Goal: Task Accomplishment & Management: Use online tool/utility

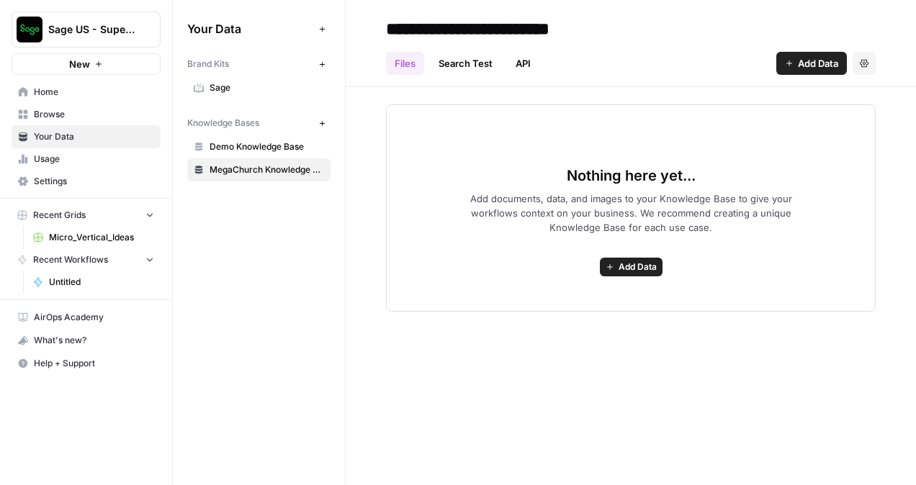
click at [629, 263] on span "Add Data" at bounding box center [637, 267] width 38 height 13
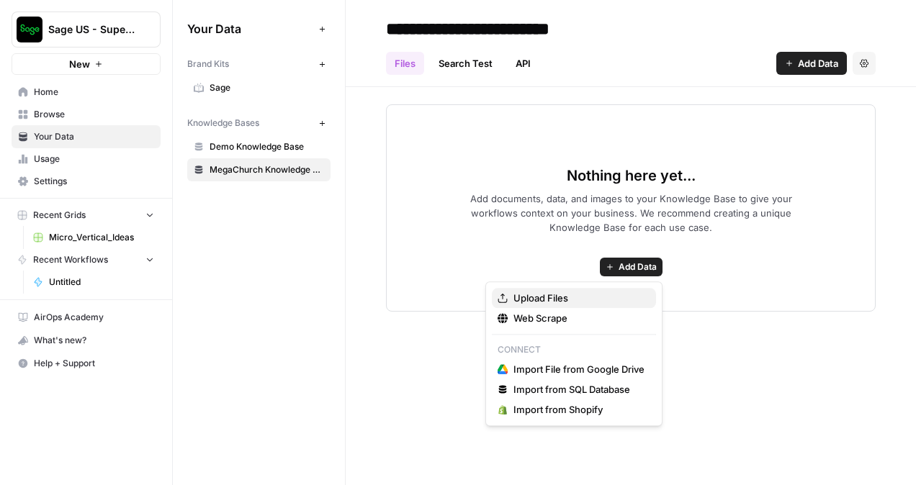
click at [579, 298] on span "Upload Files" at bounding box center [578, 298] width 131 height 14
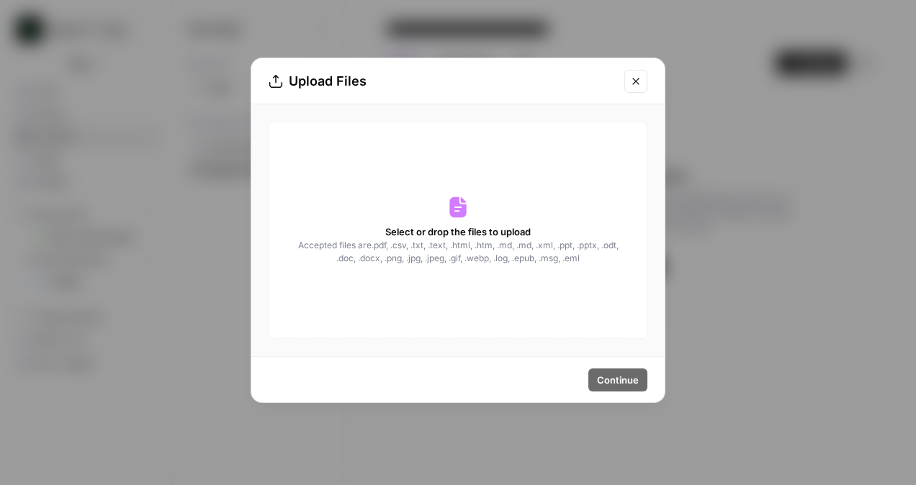
click at [528, 255] on span "Accepted files are .pdf, .csv, .txt, .text, .html, .htm, .md, .md, .xml, .ppt, …" at bounding box center [458, 252] width 323 height 26
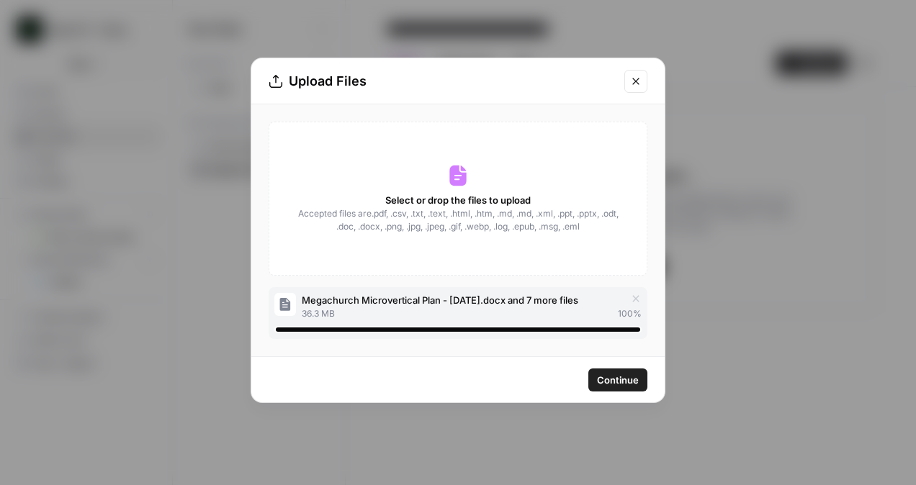
click at [608, 378] on span "Continue" at bounding box center [618, 380] width 42 height 14
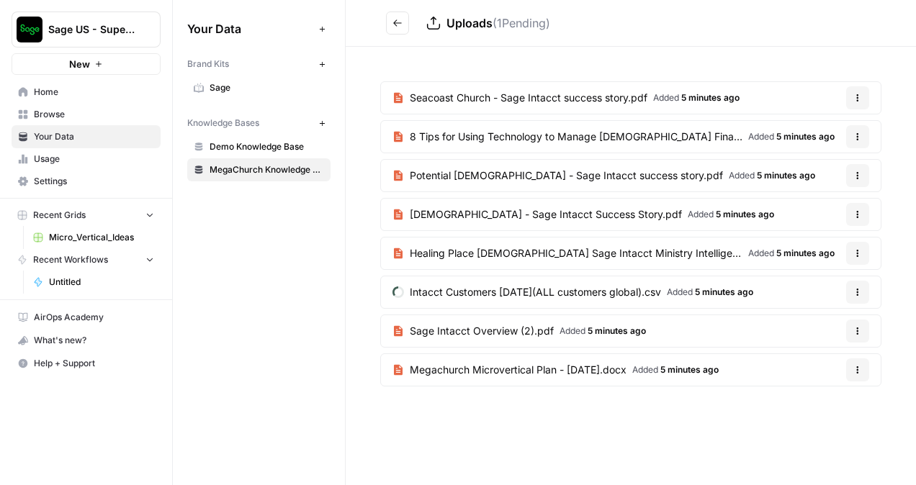
click at [444, 27] on div "Uploads ( 1 Pending)" at bounding box center [488, 22] width 124 height 17
click at [410, 24] on h2 "Uploads ( 1 Pending)" at bounding box center [628, 23] width 484 height 23
click at [400, 25] on icon "Go back" at bounding box center [397, 23] width 10 height 10
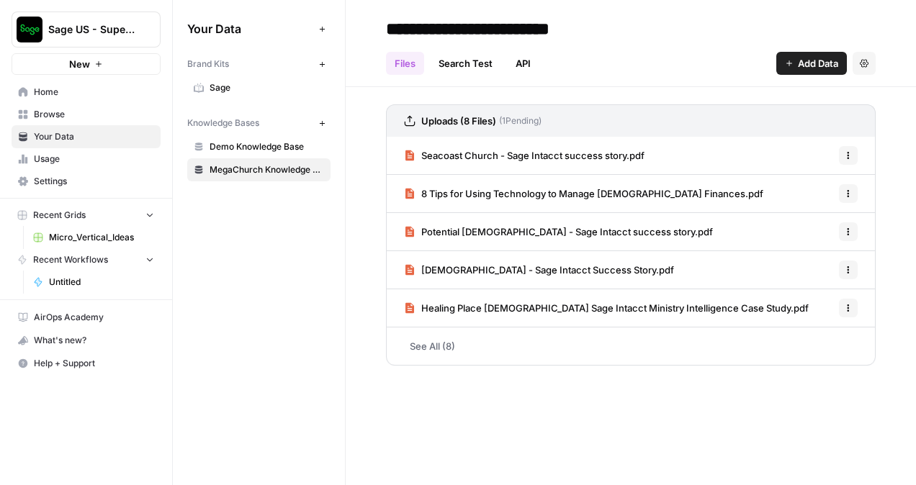
click at [823, 49] on div "Files Search Test API Add Data Settings" at bounding box center [631, 57] width 490 height 35
click at [814, 63] on span "Add Data" at bounding box center [818, 63] width 40 height 14
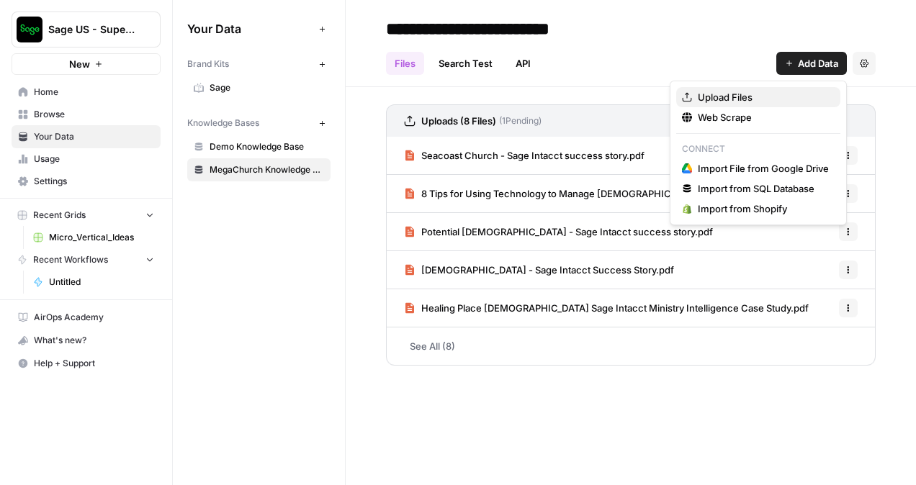
click at [762, 99] on span "Upload Files" at bounding box center [763, 97] width 131 height 14
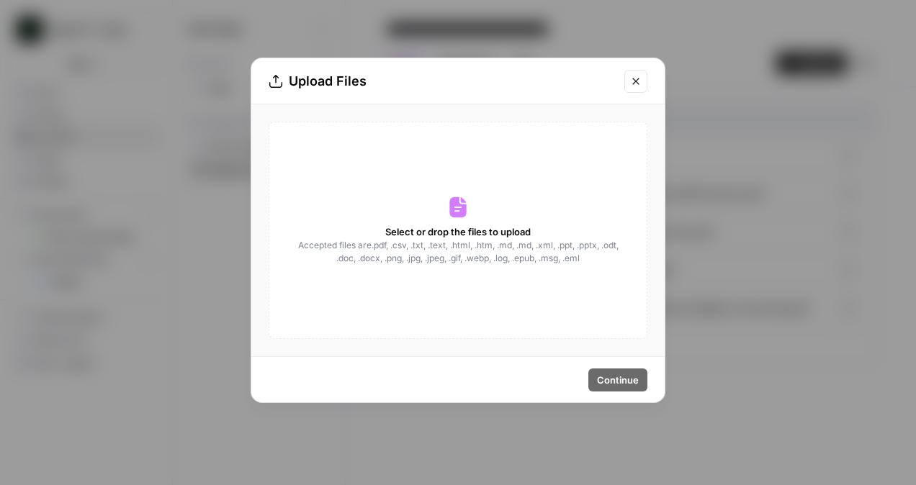
click at [482, 256] on span "Accepted files are .pdf, .csv, .txt, .text, .html, .htm, .md, .md, .xml, .ppt, …" at bounding box center [458, 252] width 323 height 26
click at [628, 73] on button "Close modal" at bounding box center [635, 81] width 23 height 23
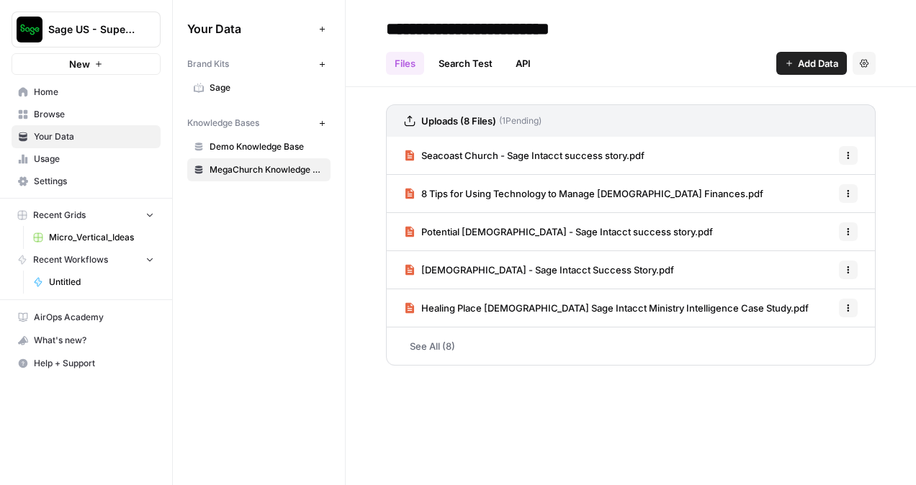
click at [478, 69] on link "Search Test" at bounding box center [465, 63] width 71 height 23
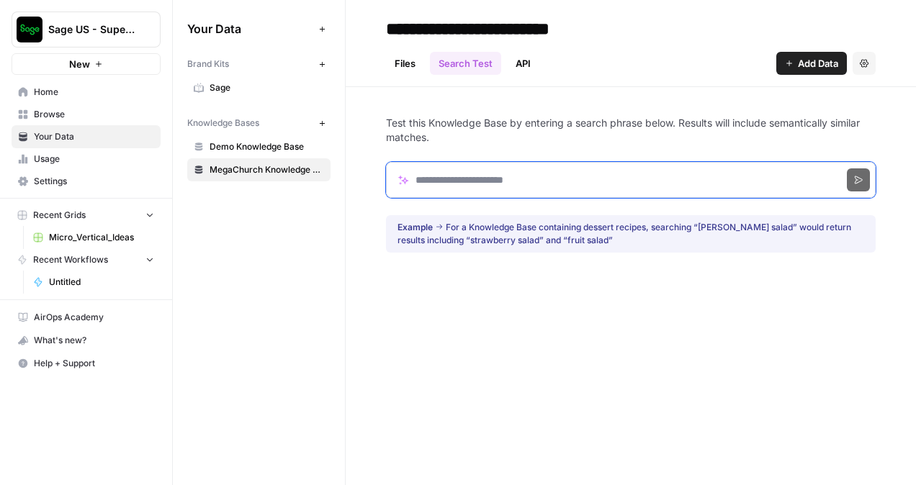
click at [471, 177] on input "Search phrase" at bounding box center [631, 180] width 490 height 36
paste input "**********"
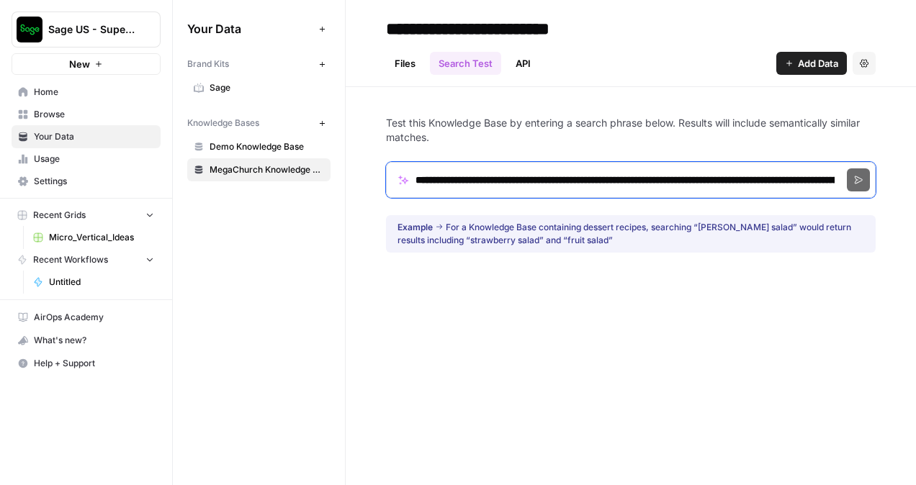
scroll to position [0, 1086]
type input "**********"
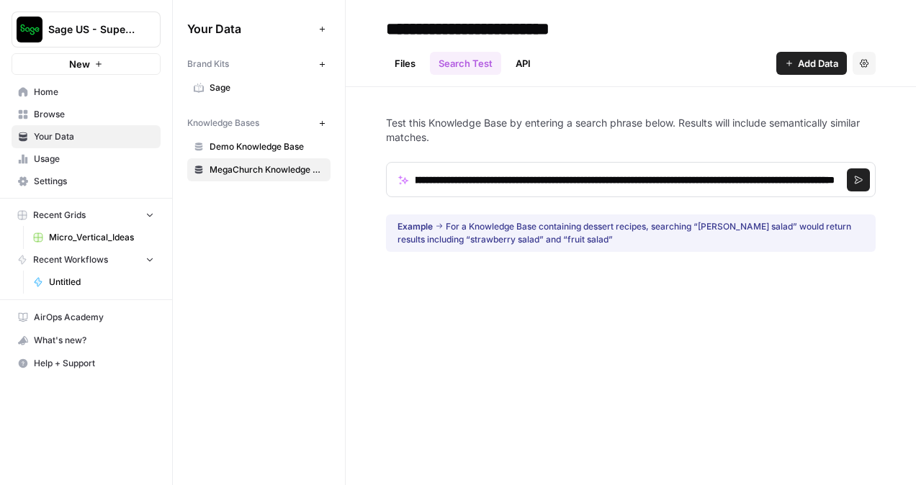
click at [855, 183] on icon "submit" at bounding box center [859, 180] width 8 height 8
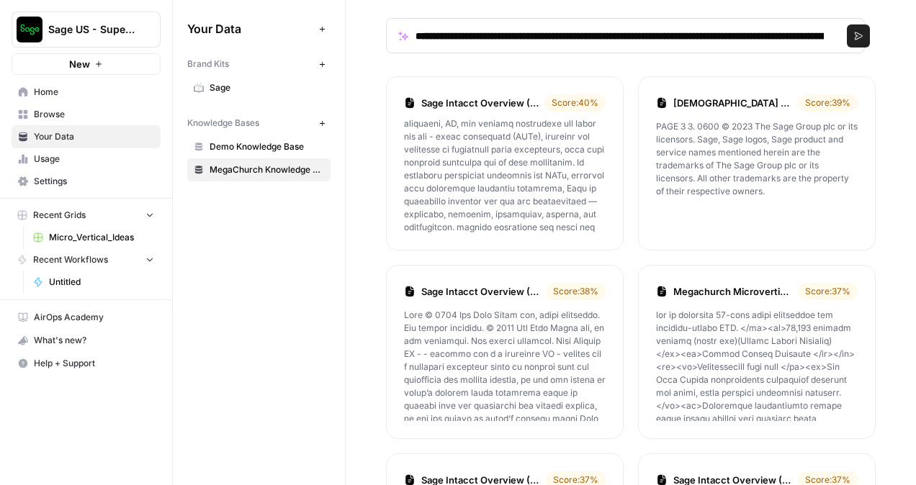
scroll to position [0, 0]
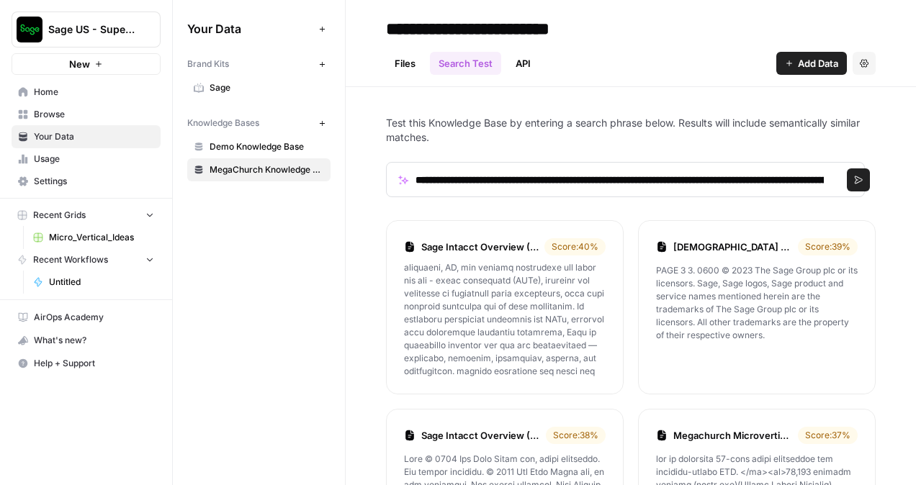
click at [527, 61] on link "API" at bounding box center [523, 63] width 32 height 23
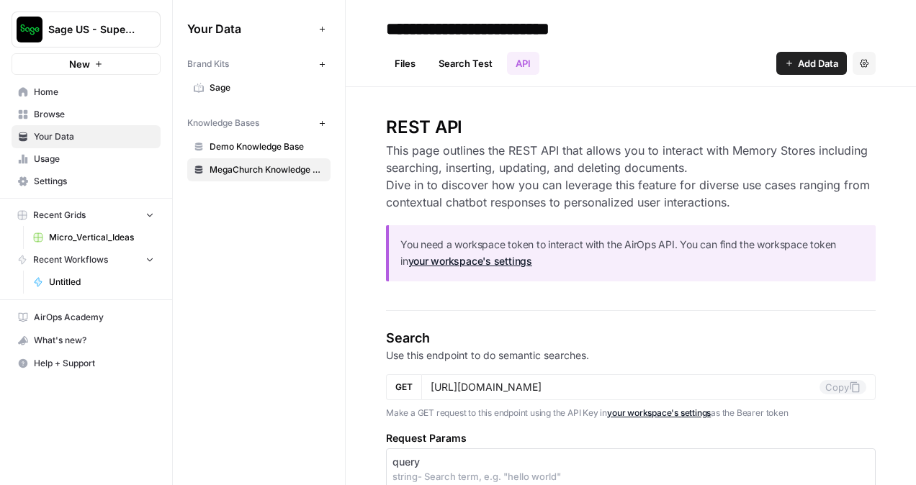
click at [399, 54] on link "Files" at bounding box center [405, 63] width 38 height 23
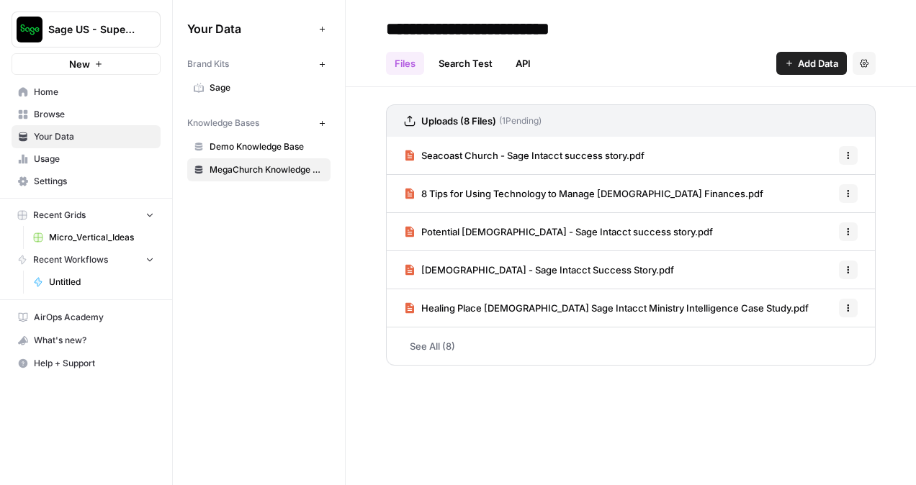
click at [868, 66] on button "Settings" at bounding box center [863, 63] width 23 height 23
click at [636, 59] on div "Files Search Test API Add Data Settings" at bounding box center [631, 57] width 490 height 35
click at [300, 138] on link "Demo Knowledge Base" at bounding box center [258, 146] width 143 height 23
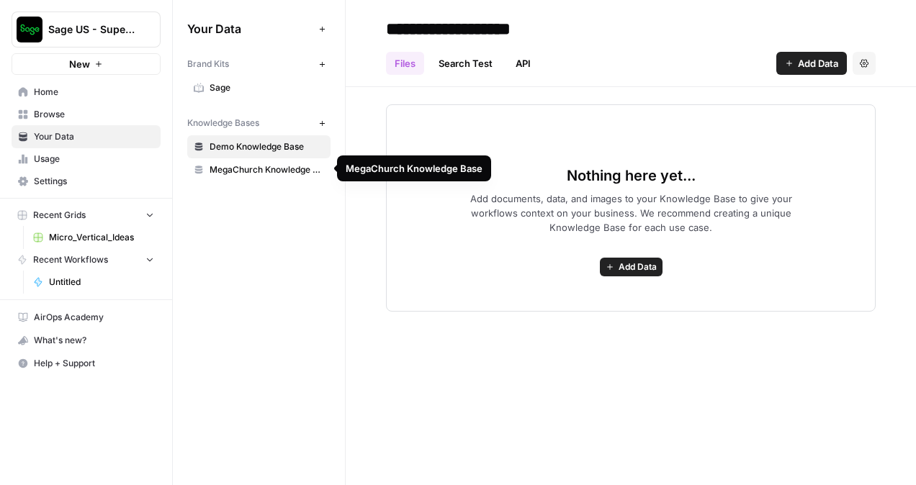
click at [253, 176] on link "MegaChurch Knowledge Base" at bounding box center [258, 169] width 143 height 23
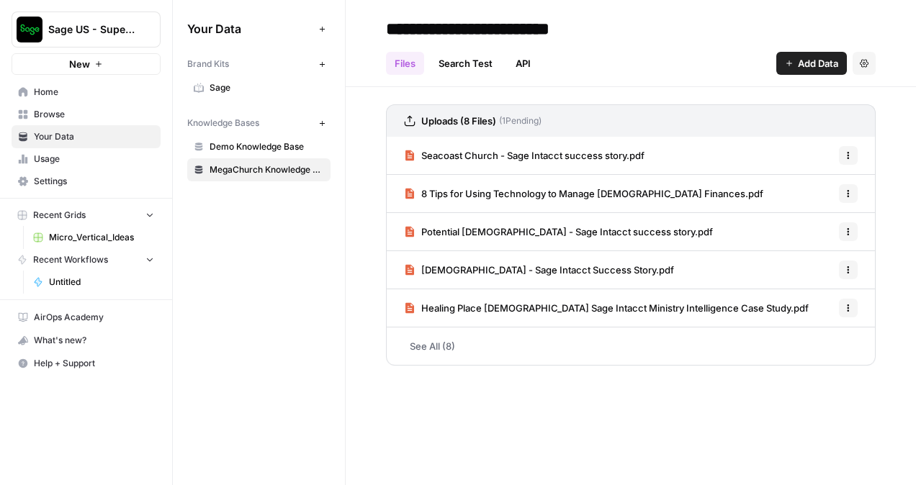
click at [431, 335] on link "See All (8)" at bounding box center [631, 346] width 490 height 37
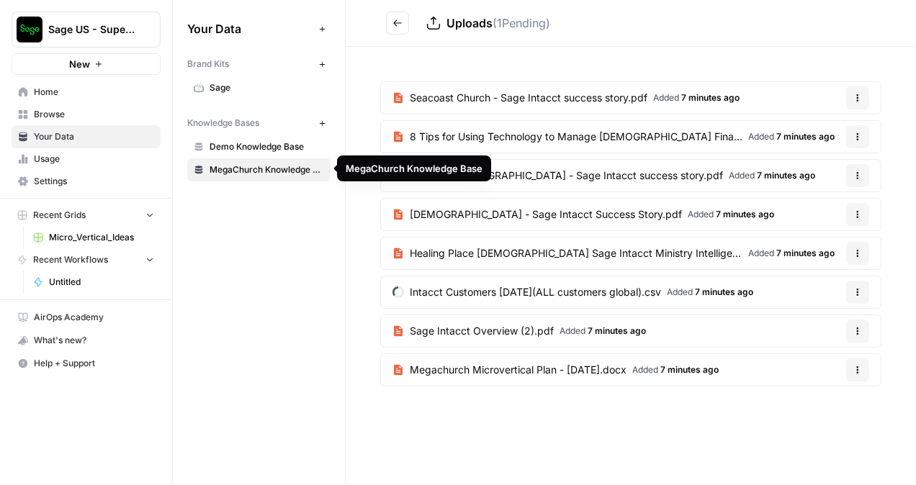
click at [253, 163] on span "MegaChurch Knowledge Base" at bounding box center [267, 169] width 114 height 13
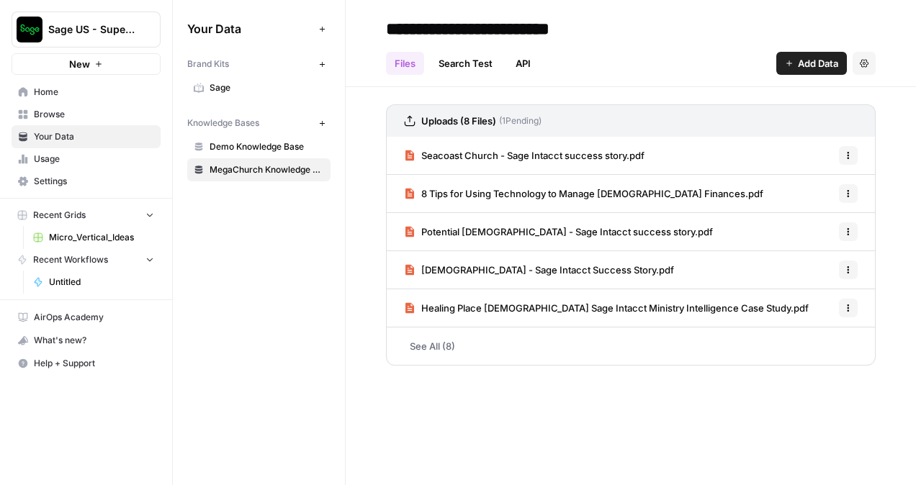
click at [289, 184] on div "Your Data Add Data Brand Kits New Sage Knowledge Bases New Demo Knowledge Base …" at bounding box center [259, 99] width 172 height 199
click at [301, 174] on span "MegaChurch Knowledge Base" at bounding box center [267, 169] width 114 height 13
click at [425, 341] on link "See All (8)" at bounding box center [631, 346] width 490 height 37
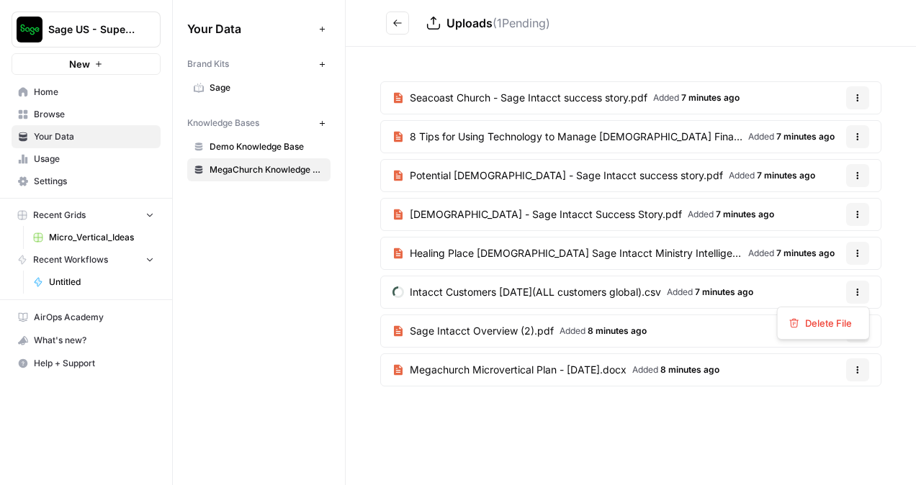
click at [858, 294] on button "Options" at bounding box center [857, 292] width 23 height 23
click at [447, 408] on div "Seacoast Church - Sage Intacct success story.pdf Added 7 minutes ago Options 8 …" at bounding box center [631, 237] width 570 height 380
click at [258, 150] on span "Demo Knowledge Base" at bounding box center [267, 146] width 114 height 13
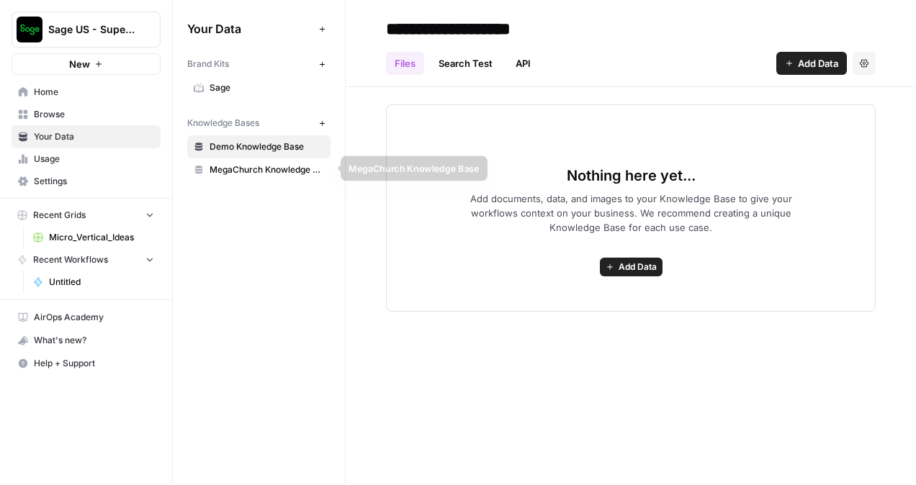
click at [259, 163] on span "MegaChurch Knowledge Base" at bounding box center [267, 169] width 114 height 13
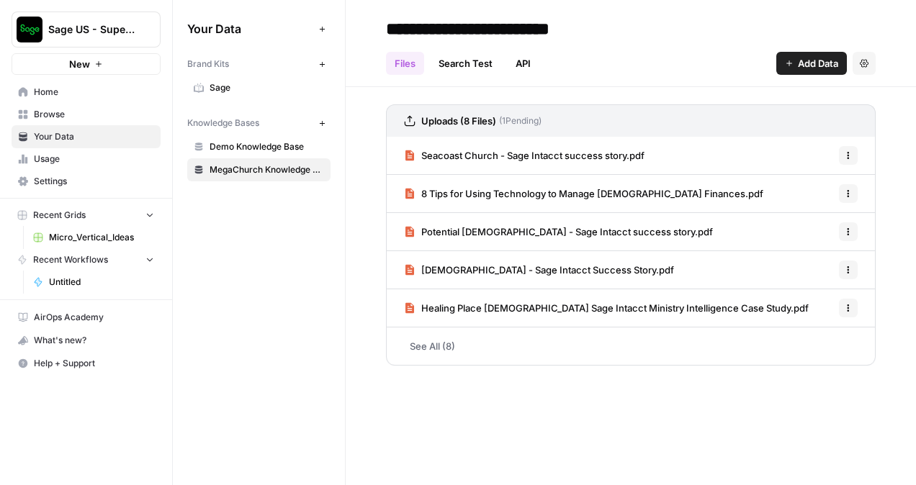
click at [832, 64] on span "Add Data" at bounding box center [818, 63] width 40 height 14
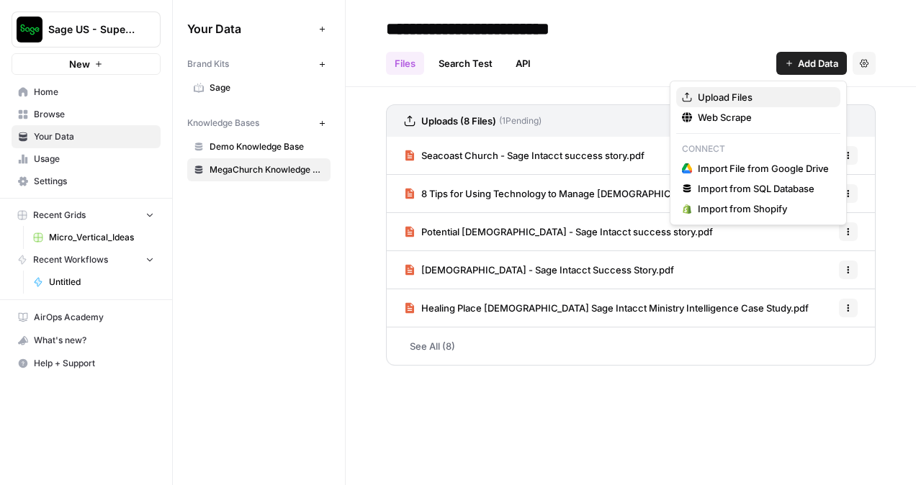
click at [760, 93] on span "Upload Files" at bounding box center [763, 97] width 131 height 14
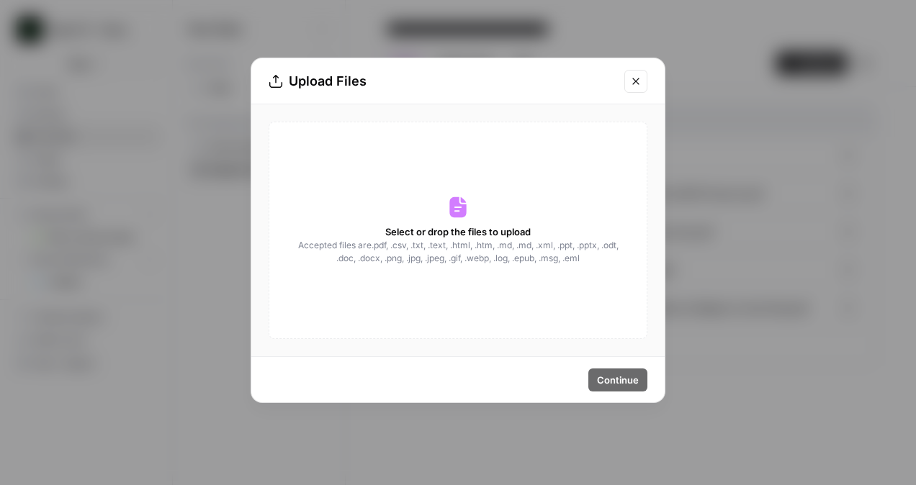
click at [768, 105] on div "Upload Files Select or drop the files to upload Accepted files are .pdf, .csv, …" at bounding box center [458, 242] width 916 height 485
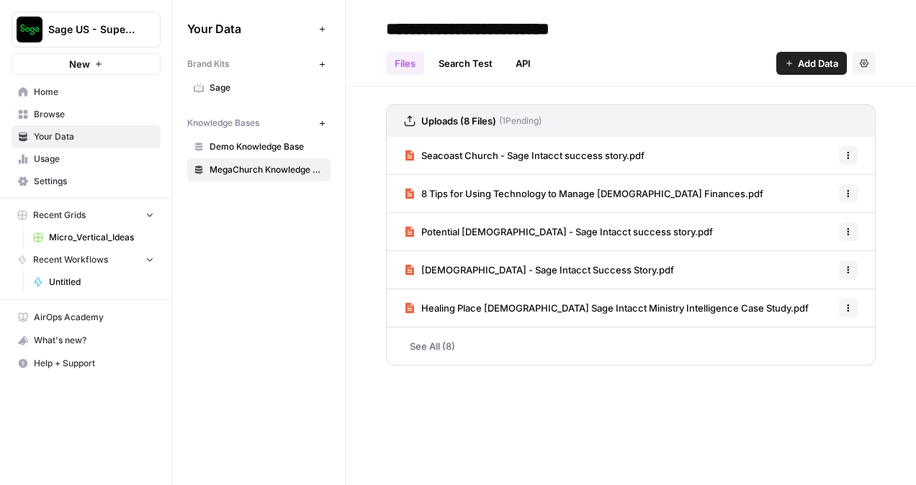
click at [794, 47] on div "Files Search Test API Add Data Settings" at bounding box center [631, 57] width 490 height 35
click at [787, 55] on button "Add Data" at bounding box center [811, 63] width 71 height 23
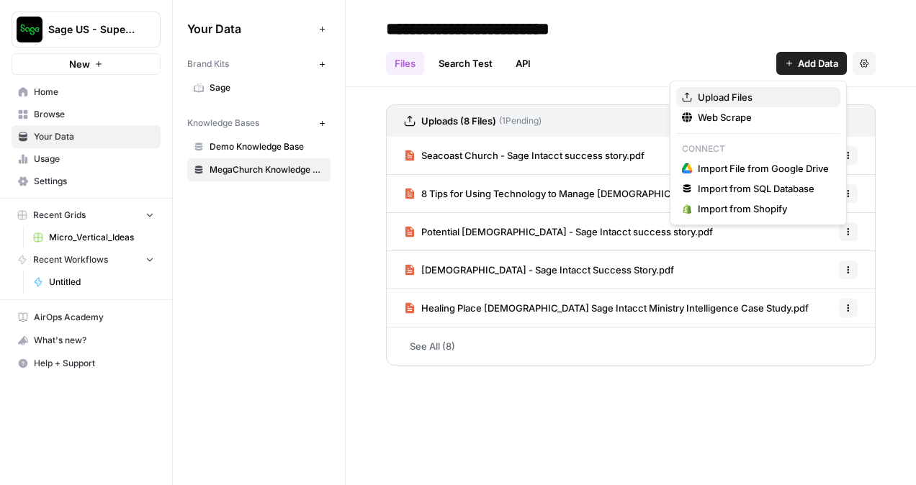
click at [731, 92] on span "Upload Files" at bounding box center [763, 97] width 131 height 14
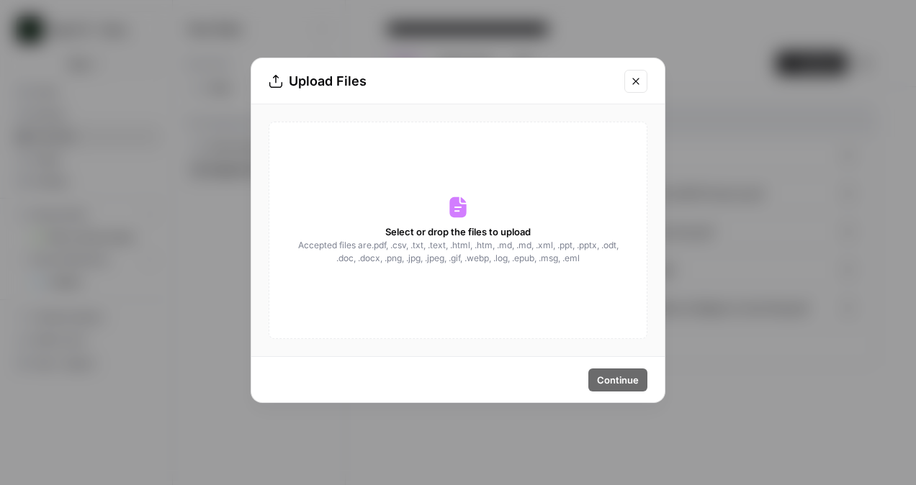
click at [431, 196] on div "Select or drop the files to upload Accepted files are .pdf, .csv, .txt, .text, …" at bounding box center [458, 230] width 379 height 217
click at [635, 78] on icon "Close modal" at bounding box center [636, 82] width 12 height 12
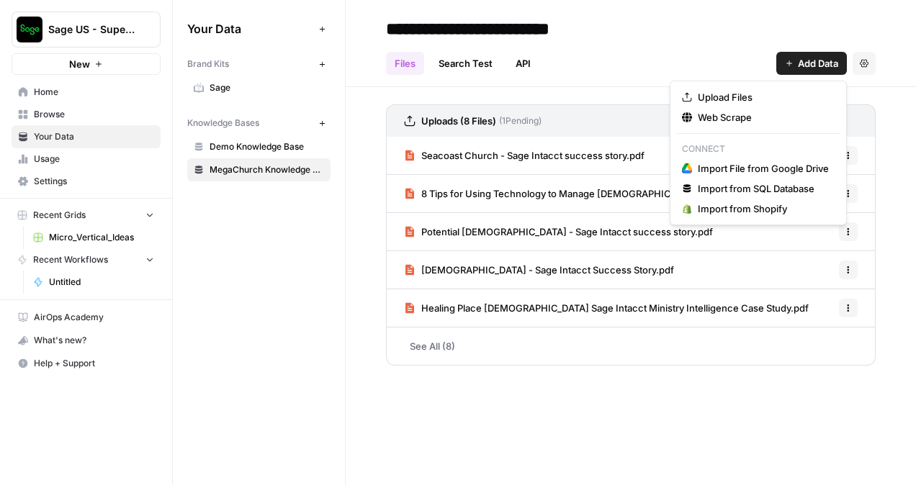
click at [809, 72] on button "Add Data" at bounding box center [811, 63] width 71 height 23
click at [746, 99] on span "Upload Files" at bounding box center [763, 97] width 131 height 14
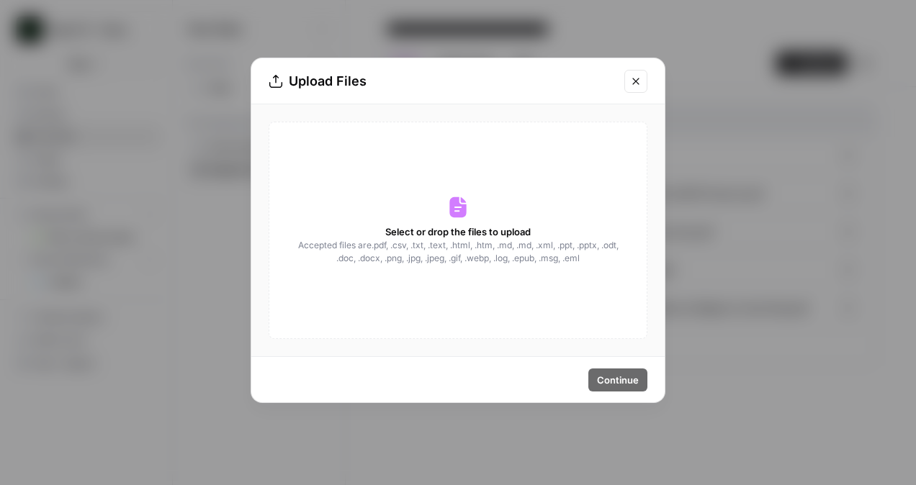
click at [472, 243] on span "Accepted files are .pdf, .csv, .txt, .text, .html, .htm, .md, .md, .xml, .ppt, …" at bounding box center [458, 252] width 323 height 26
